Goal: Check status

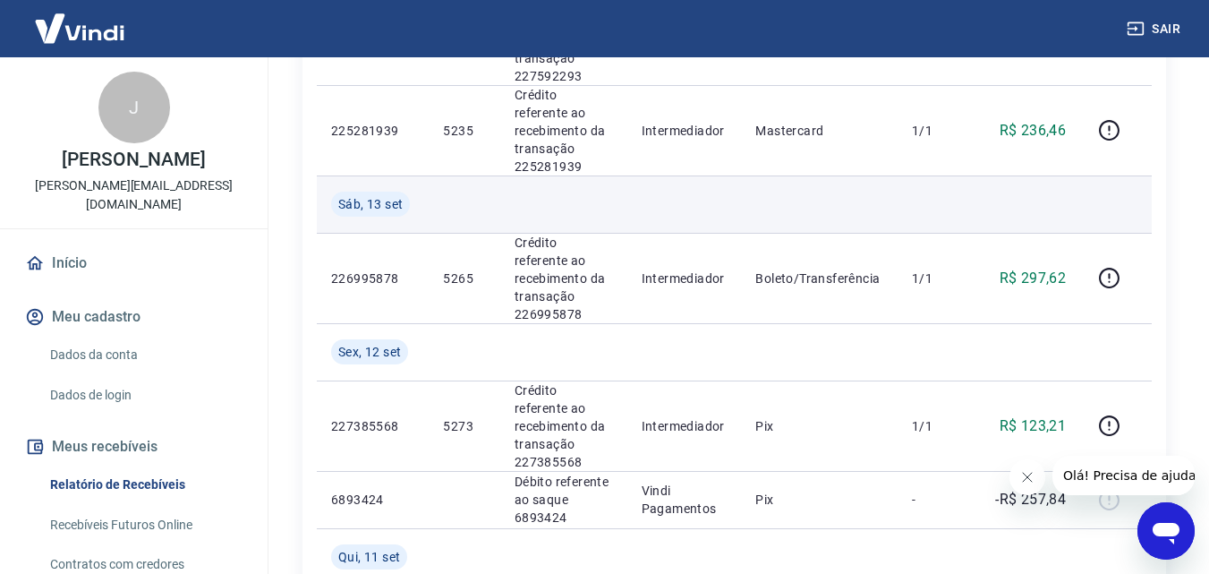
scroll to position [984, 0]
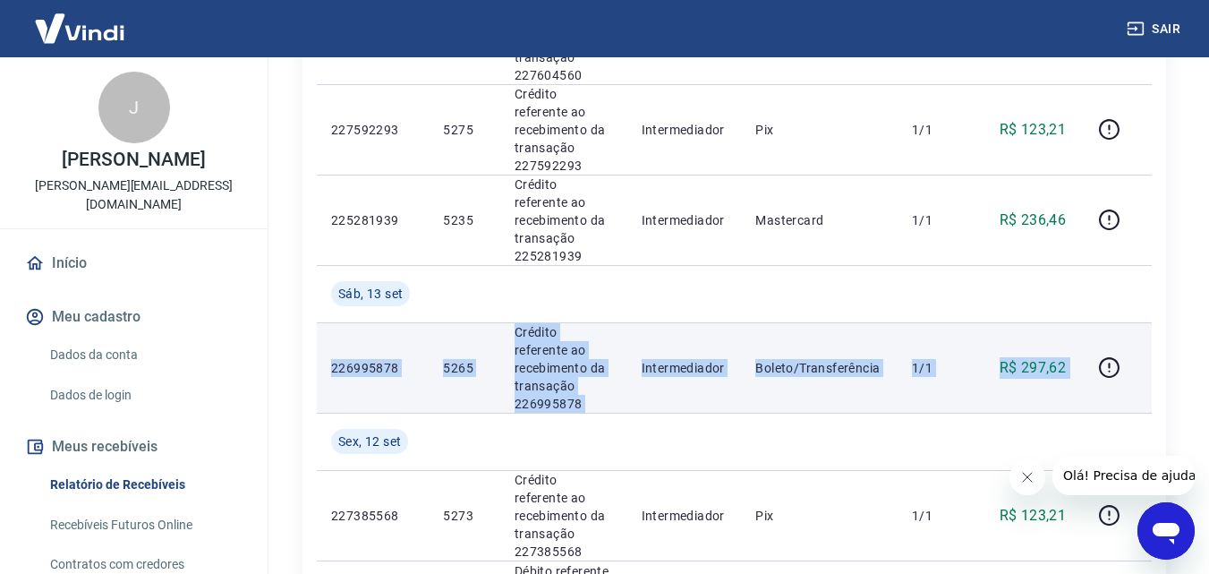
drag, startPoint x: 333, startPoint y: 266, endPoint x: 1092, endPoint y: 269, distance: 758.8
click at [1092, 322] on tr "226995878 5265 Crédito referente ao recebimento da transação 226995878 Intermed…" at bounding box center [734, 367] width 835 height 90
copy tr "226995878 5265 Crédito referente ao recebimento da transação 226995878 Intermed…"
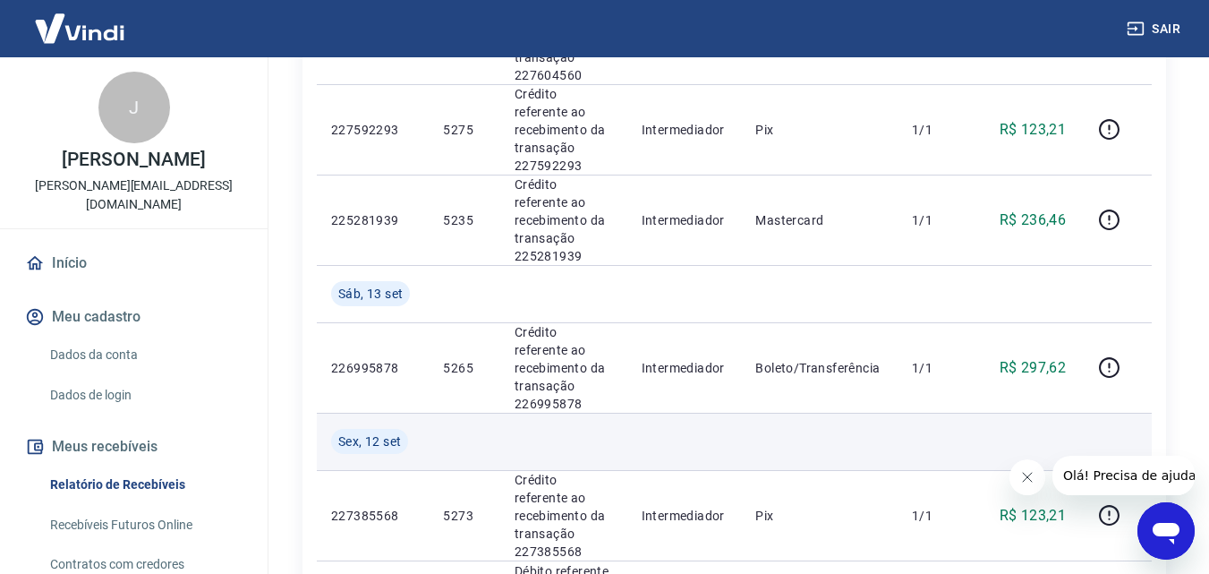
click at [662, 412] on td at bounding box center [684, 440] width 115 height 57
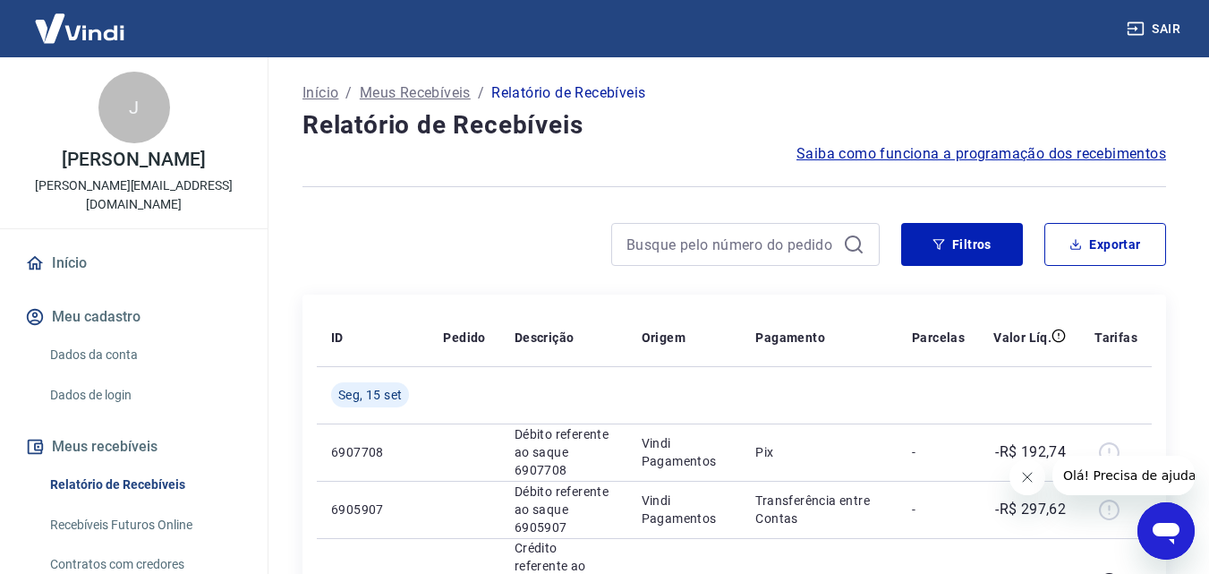
scroll to position [179, 0]
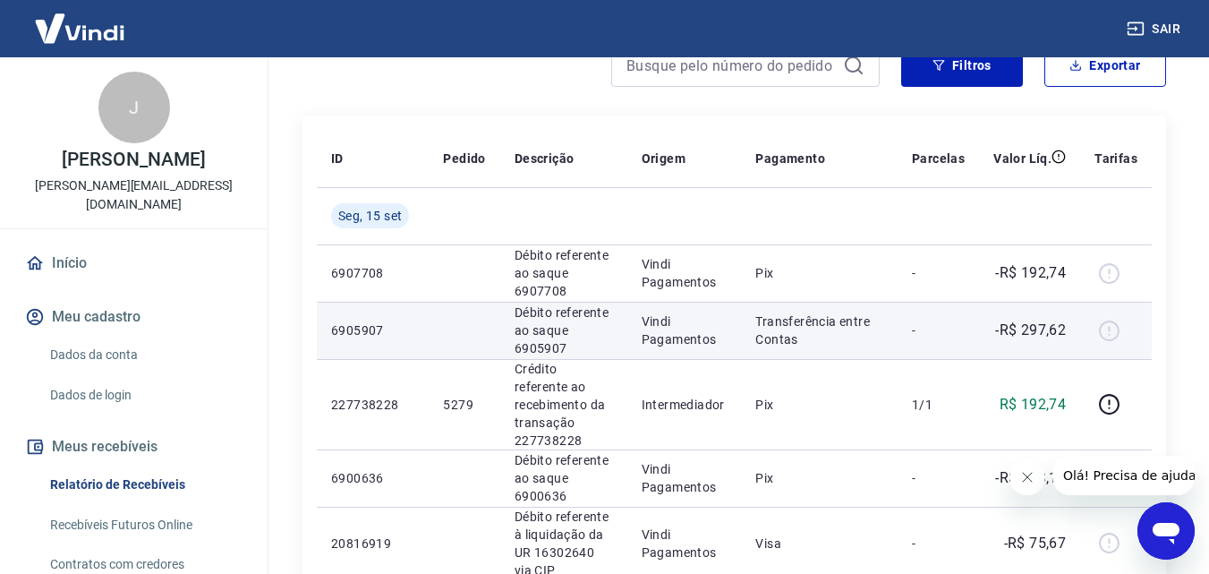
click at [549, 341] on p "Débito referente ao saque 6905907" at bounding box center [563, 330] width 98 height 54
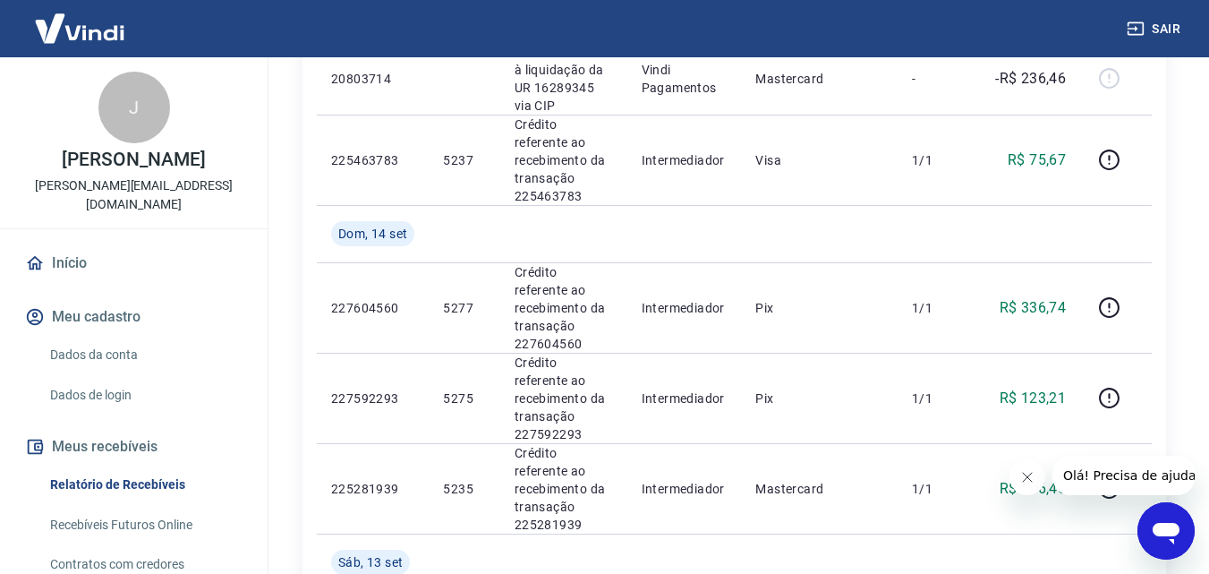
scroll to position [895, 0]
